Goal: Information Seeking & Learning: Learn about a topic

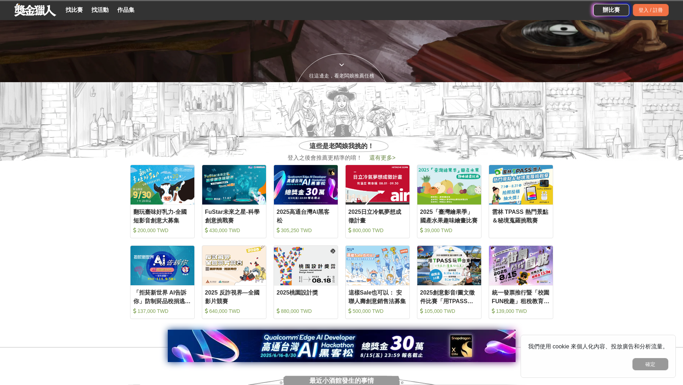
scroll to position [359, 0]
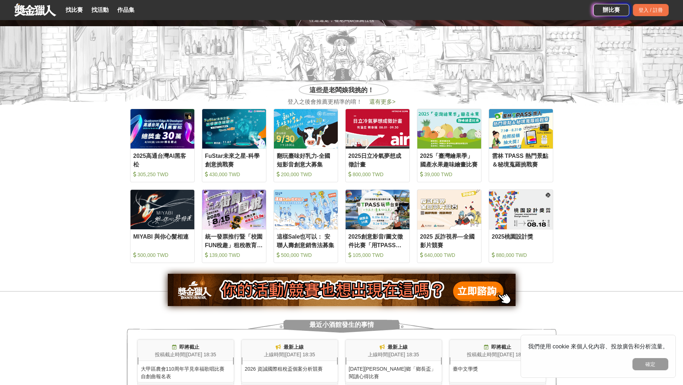
click at [380, 103] on span "還有更多 >" at bounding box center [382, 102] width 26 height 6
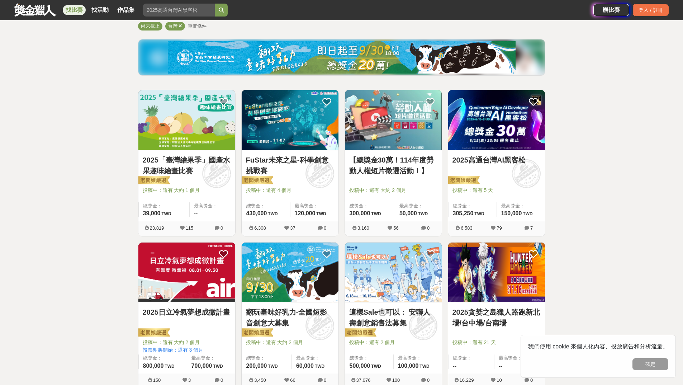
scroll to position [72, 0]
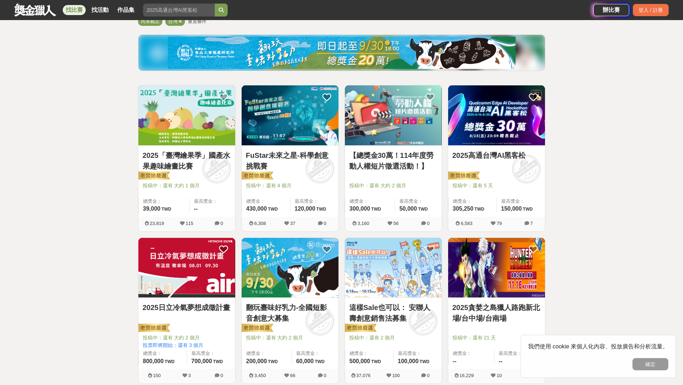
click at [256, 151] on link "FuStar未來之星-科學創意挑戰賽" at bounding box center [290, 161] width 88 height 22
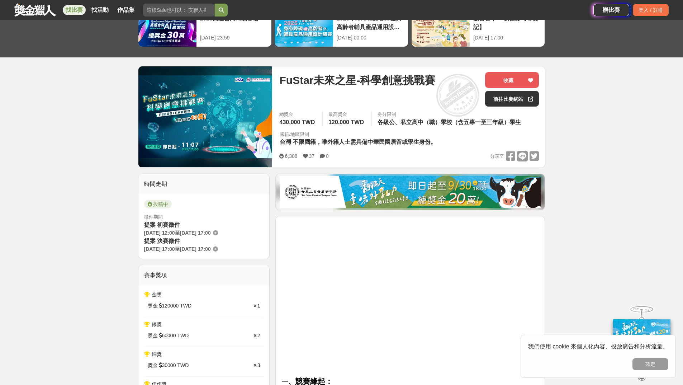
scroll to position [36, 0]
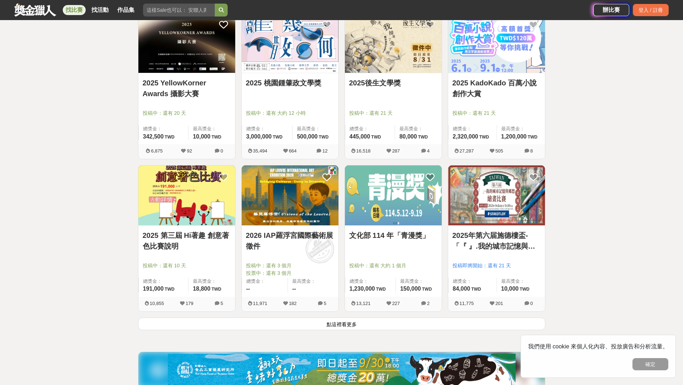
scroll to position [861, 0]
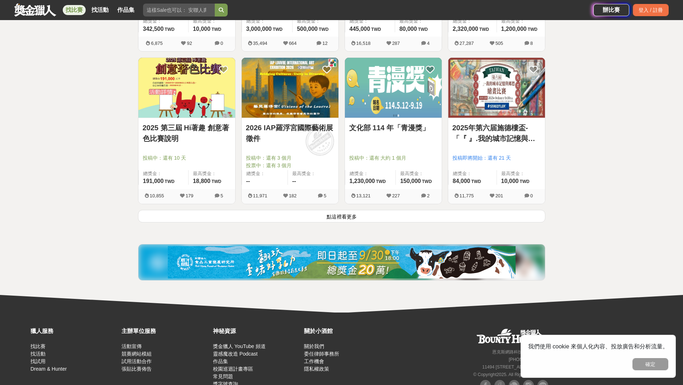
click at [323, 216] on button "點這裡看更多" at bounding box center [341, 216] width 407 height 13
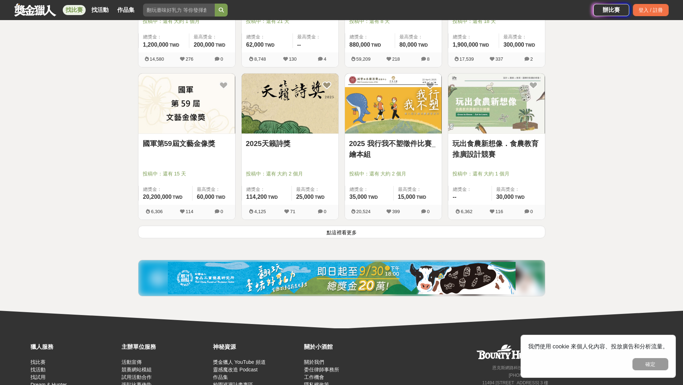
scroll to position [1793, 0]
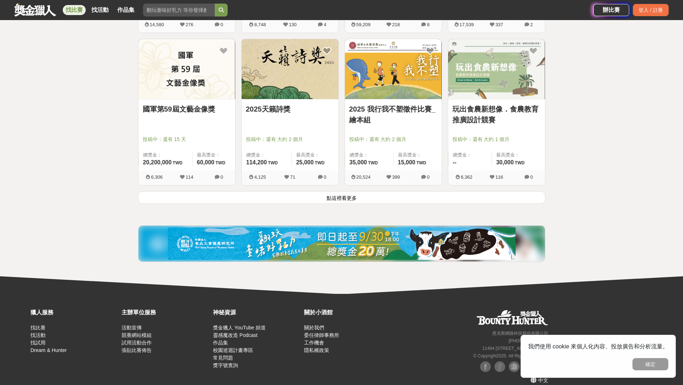
click at [353, 197] on button "點這裡看更多" at bounding box center [341, 197] width 407 height 13
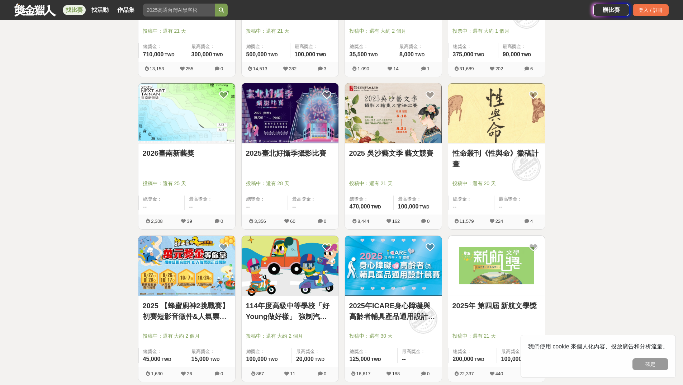
scroll to position [2690, 0]
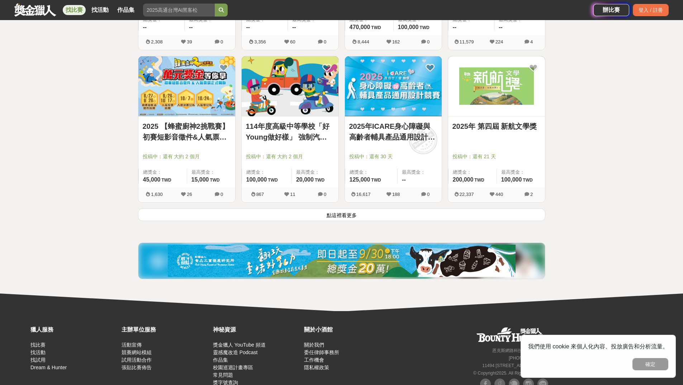
click at [343, 211] on button "點這裡看更多" at bounding box center [341, 214] width 407 height 13
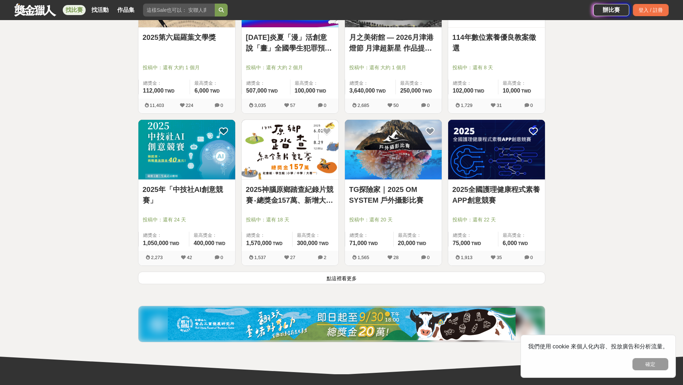
scroll to position [3551, 0]
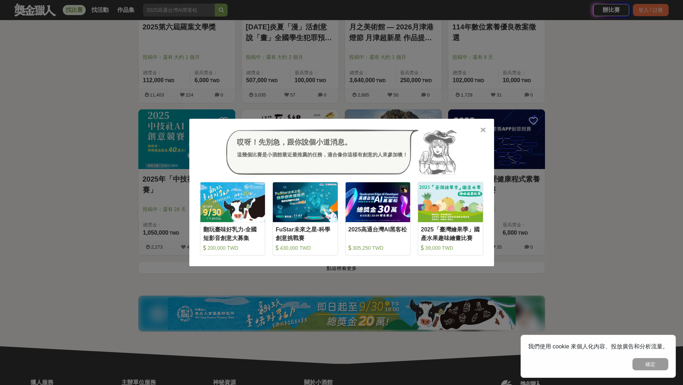
click at [485, 130] on icon at bounding box center [483, 129] width 5 height 7
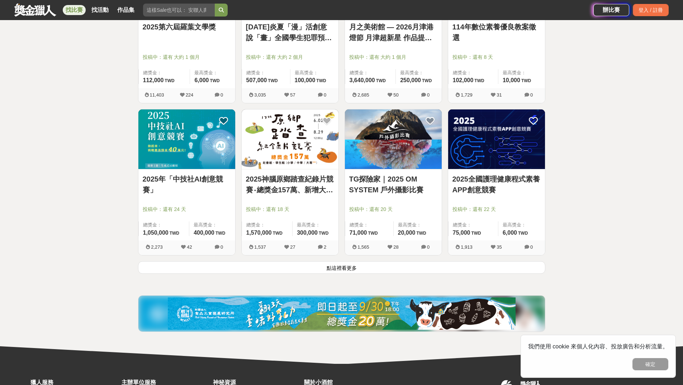
click at [364, 266] on button "點這裡看更多" at bounding box center [341, 267] width 407 height 13
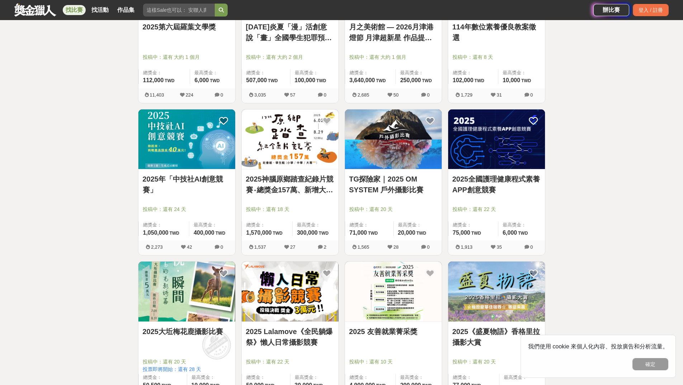
click at [161, 182] on link "2025年「中技社AI創意競賽」" at bounding box center [187, 185] width 88 height 22
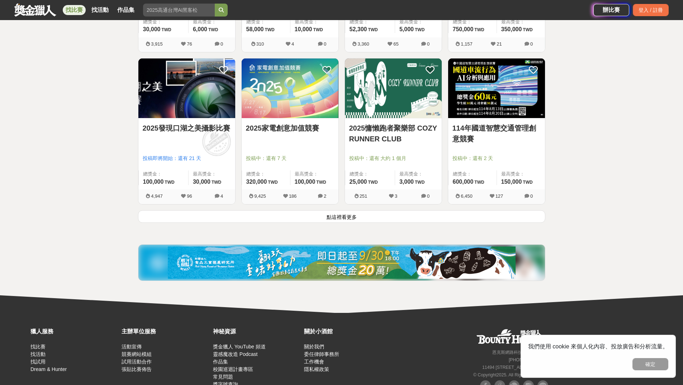
scroll to position [4519, 0]
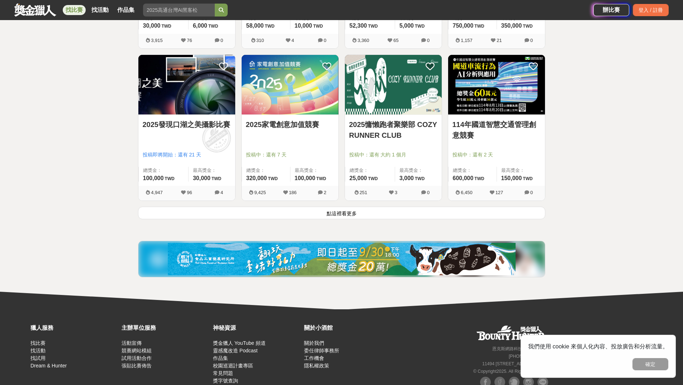
click at [482, 213] on button "點這裡看更多" at bounding box center [341, 213] width 407 height 13
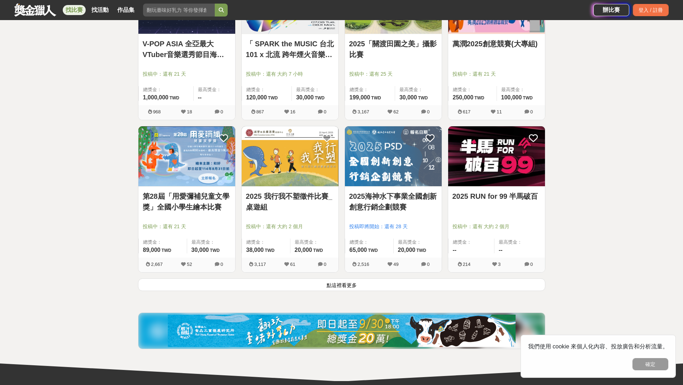
scroll to position [5452, 0]
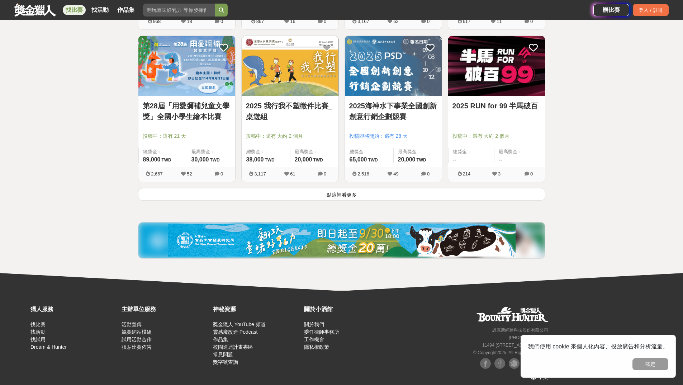
click at [484, 195] on button "點這裡看更多" at bounding box center [341, 194] width 407 height 13
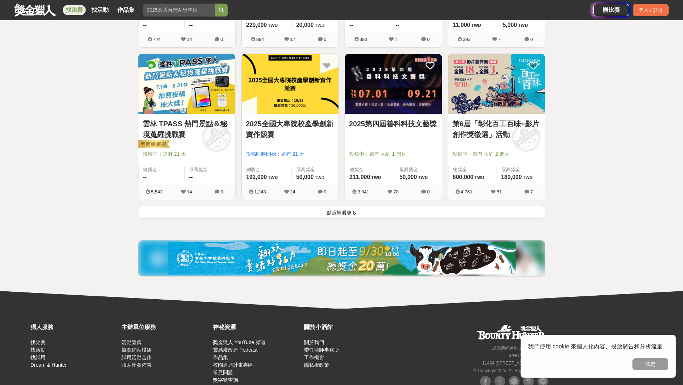
scroll to position [6348, 0]
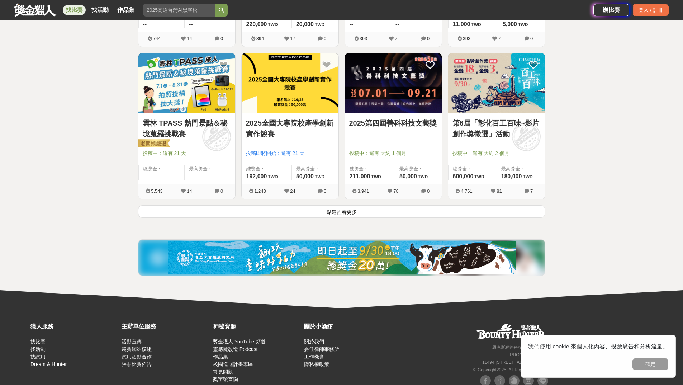
click at [451, 205] on button "點這裡看更多" at bounding box center [341, 211] width 407 height 13
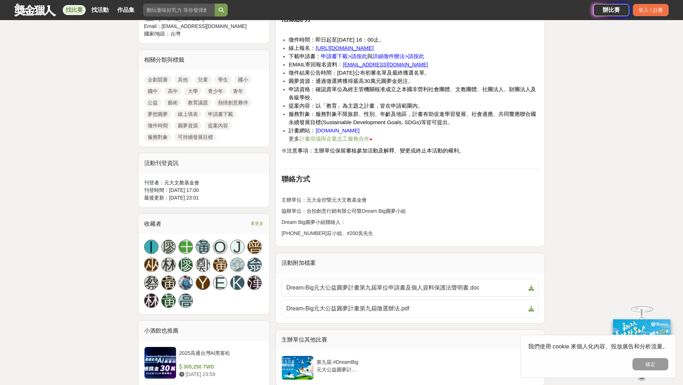
scroll to position [287, 0]
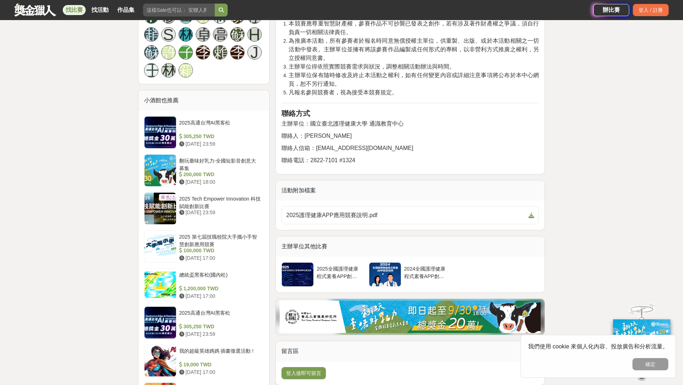
scroll to position [574, 0]
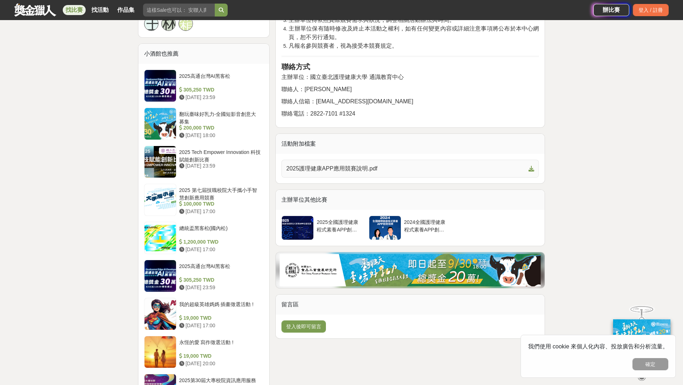
click at [364, 172] on span "2025護理健康APP應用競賽說明.pdf" at bounding box center [406, 168] width 240 height 9
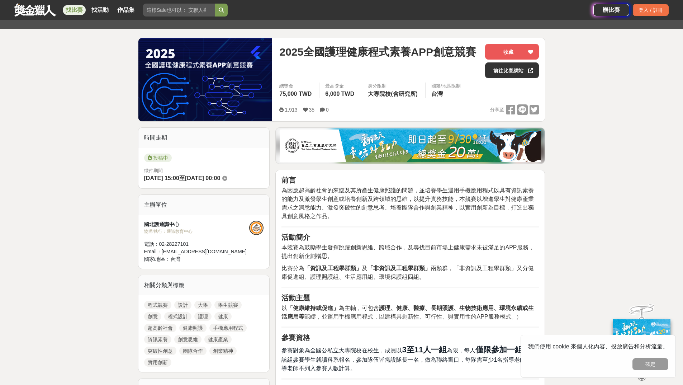
scroll to position [0, 0]
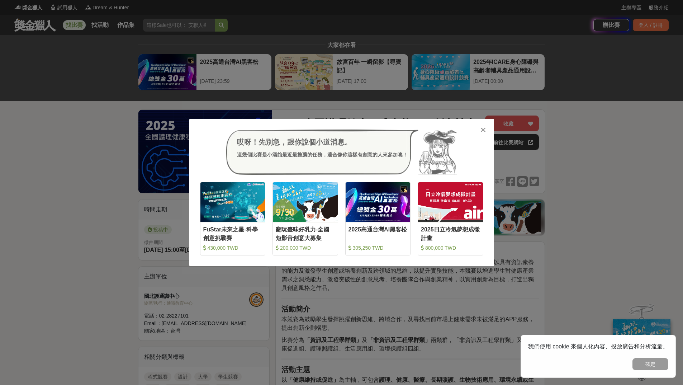
click at [483, 132] on icon at bounding box center [483, 129] width 5 height 7
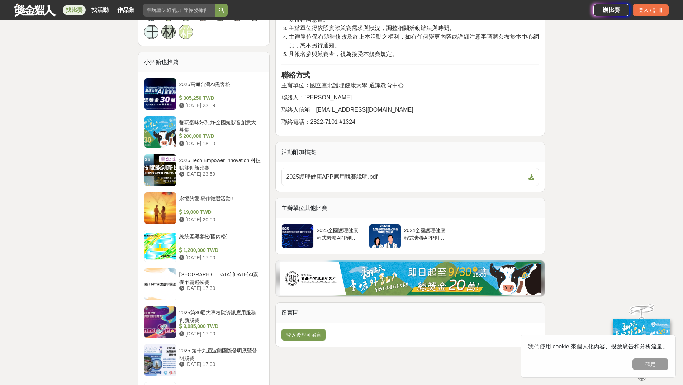
scroll to position [574, 0]
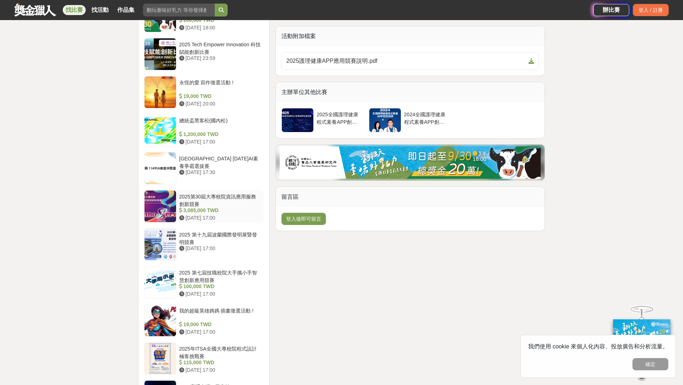
click at [223, 199] on div "2025第30屆大專校院資訊應用服務創新競賽" at bounding box center [220, 200] width 82 height 14
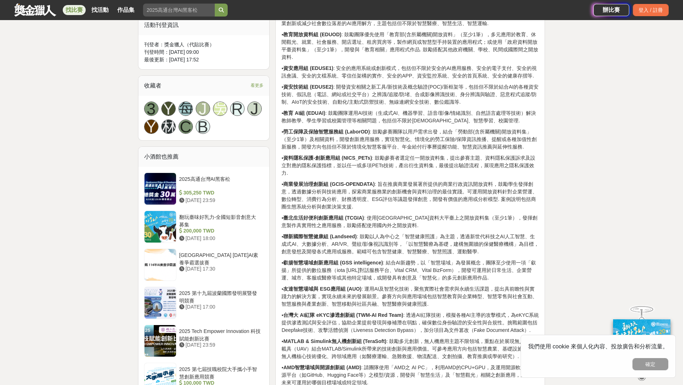
scroll to position [538, 0]
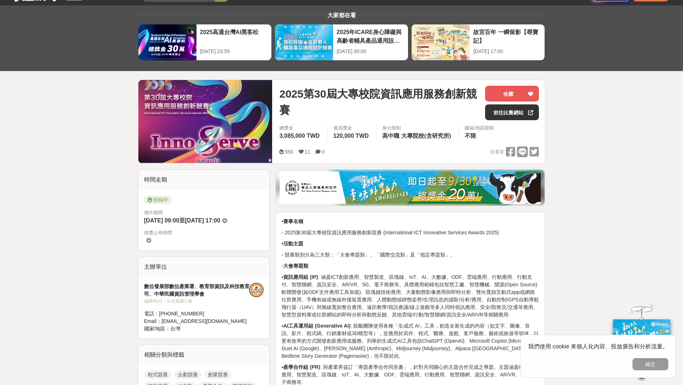
scroll to position [0, 0]
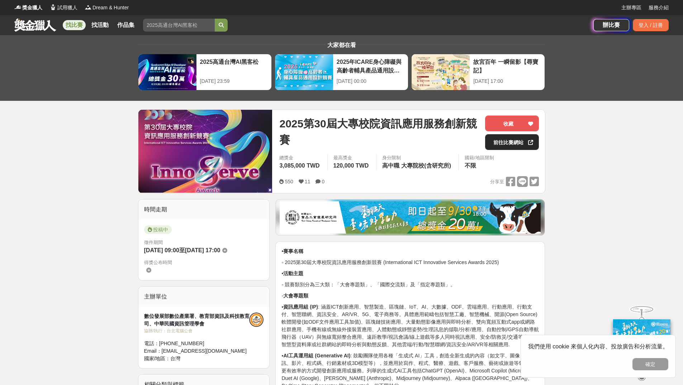
click at [497, 141] on link "前往比賽網站" at bounding box center [512, 142] width 54 height 16
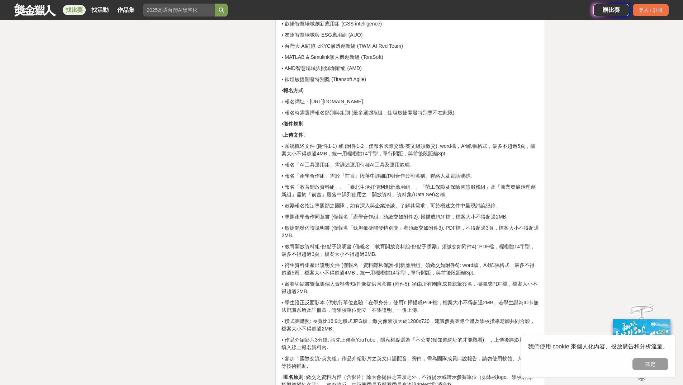
scroll to position [1291, 0]
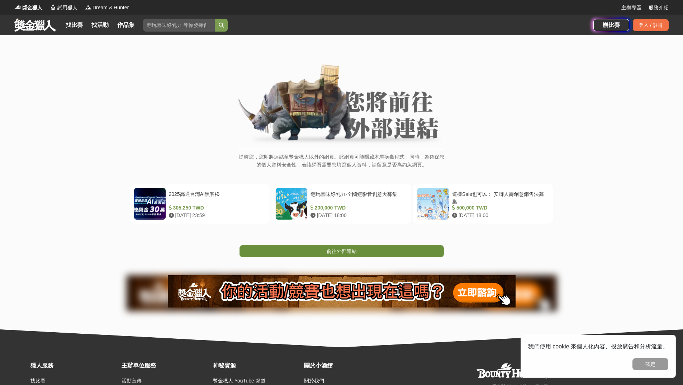
click at [335, 250] on span "前往外部連結" at bounding box center [342, 251] width 30 height 6
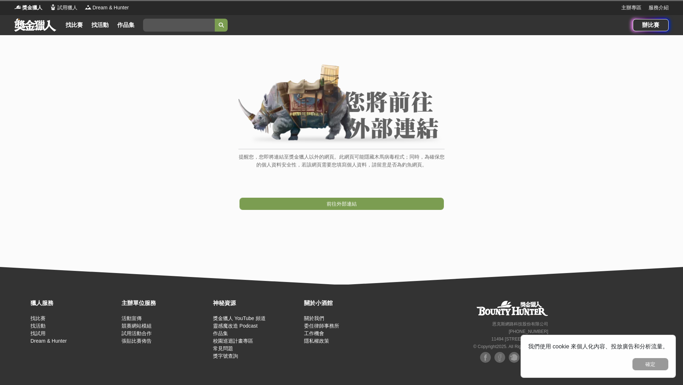
click at [363, 204] on link "前往外部連結" at bounding box center [342, 204] width 204 height 12
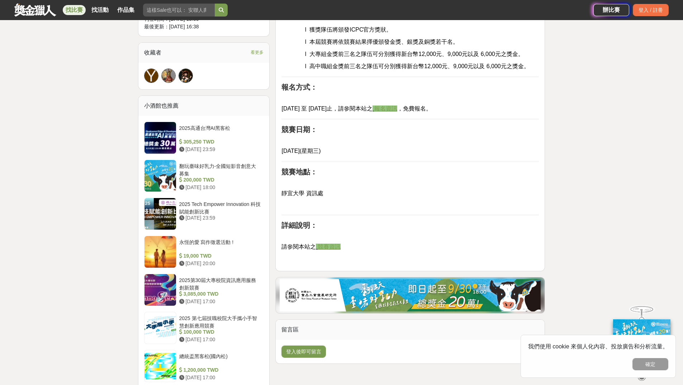
scroll to position [466, 0]
